Goal: Navigation & Orientation: Find specific page/section

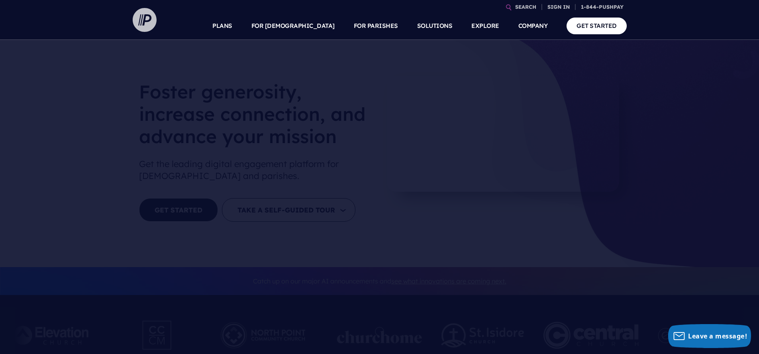
click at [149, 15] on img at bounding box center [145, 20] width 24 height 24
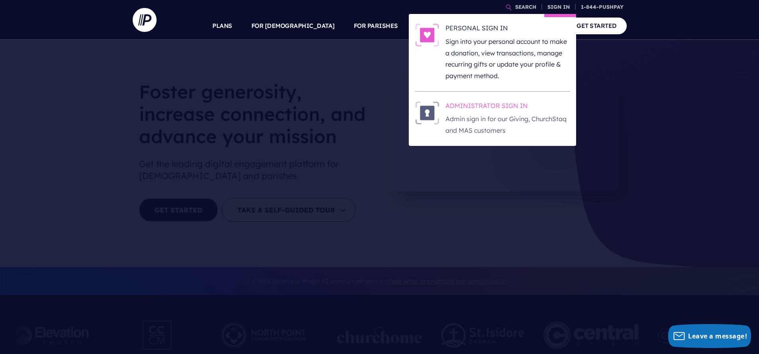
click at [505, 113] on p "Admin sign in for our Giving, ChurchStaq and MAS customers" at bounding box center [508, 124] width 124 height 23
